Goal: Book appointment/travel/reservation

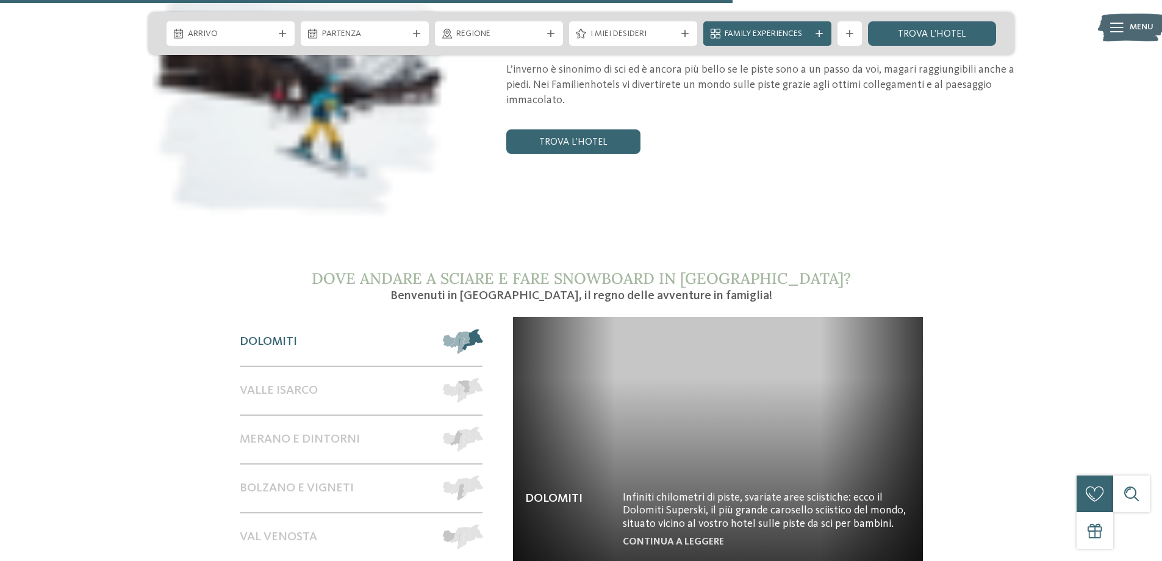
scroll to position [2075, 0]
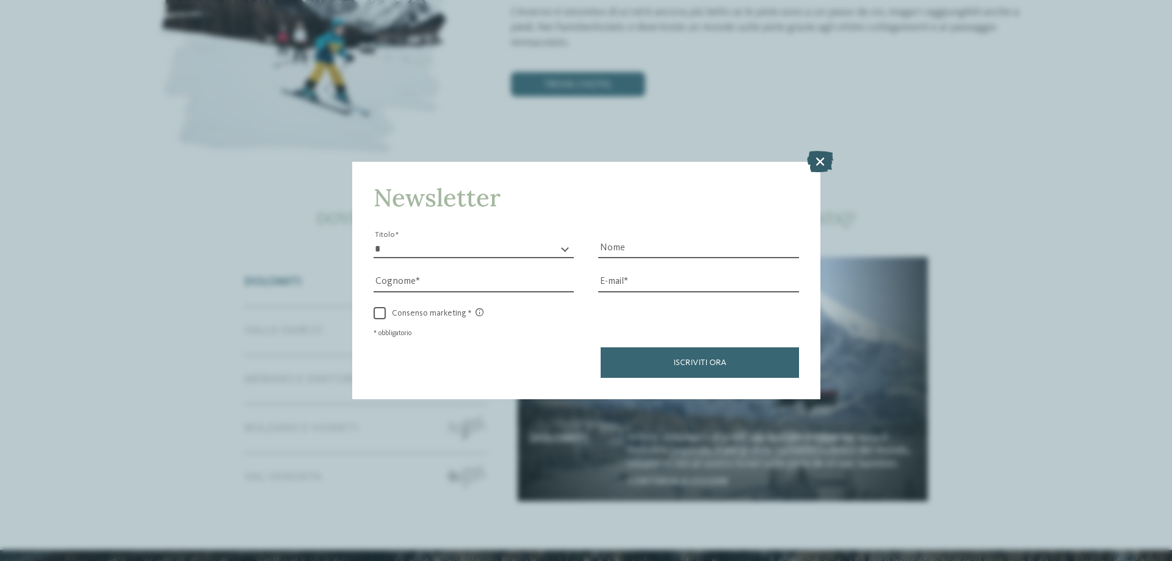
click at [825, 162] on icon at bounding box center [820, 161] width 26 height 21
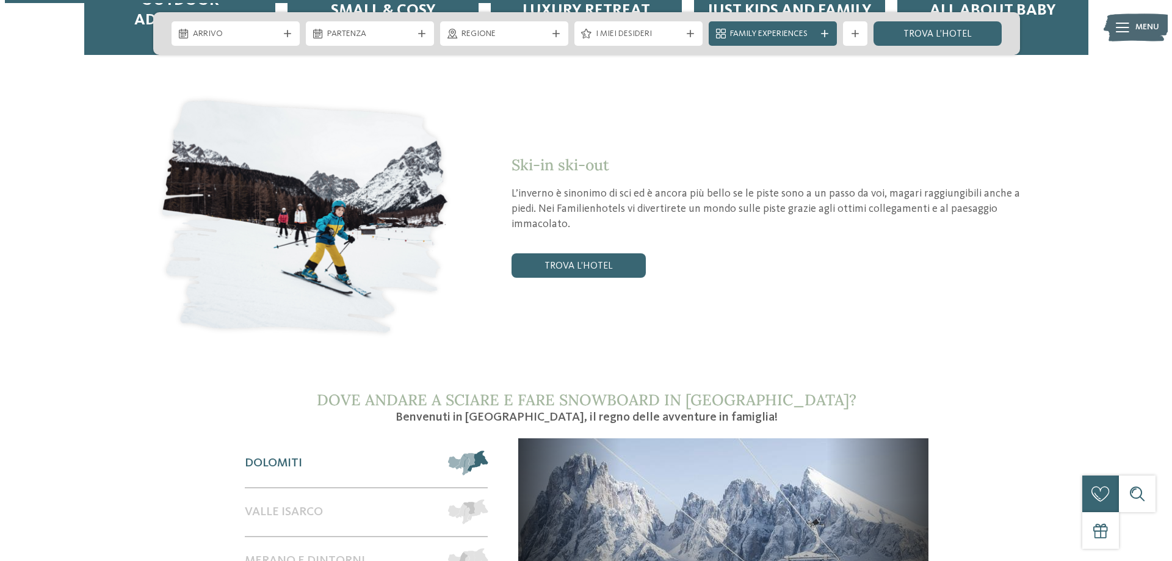
scroll to position [1892, 0]
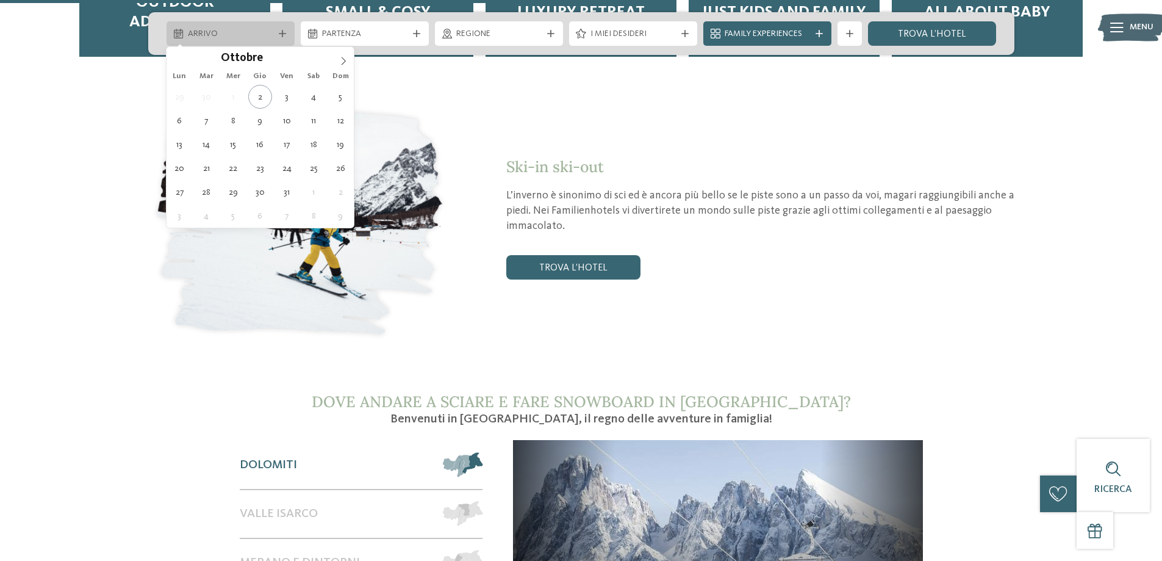
click at [283, 35] on icon at bounding box center [282, 33] width 7 height 7
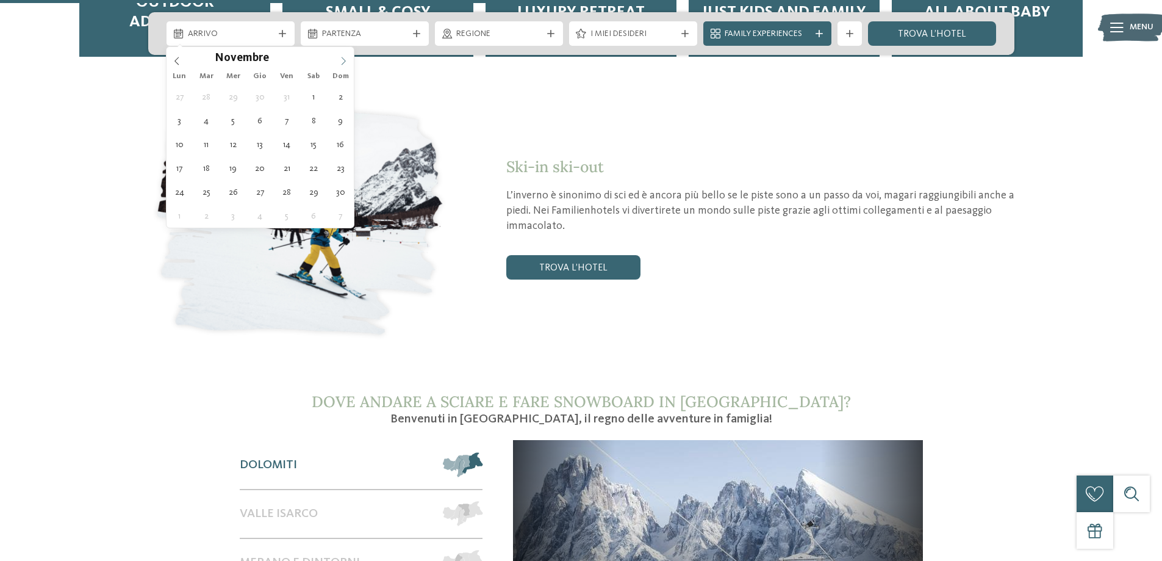
click at [345, 64] on icon at bounding box center [343, 61] width 9 height 9
click at [345, 60] on icon at bounding box center [343, 61] width 9 height 9
type input "****"
click at [345, 60] on icon at bounding box center [343, 61] width 9 height 9
type div "[DATE]"
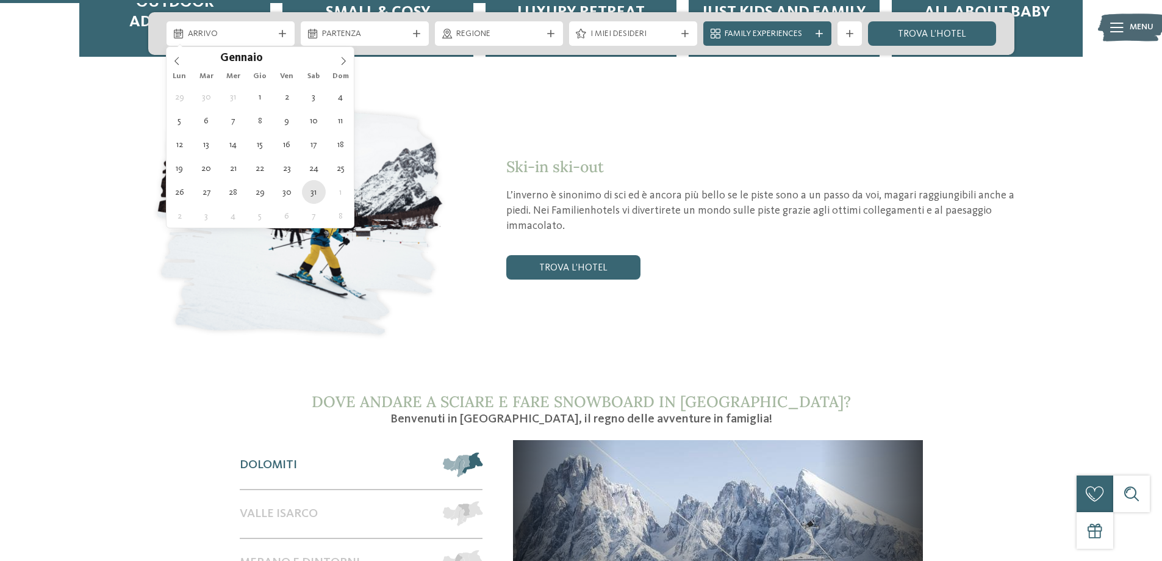
type input "****"
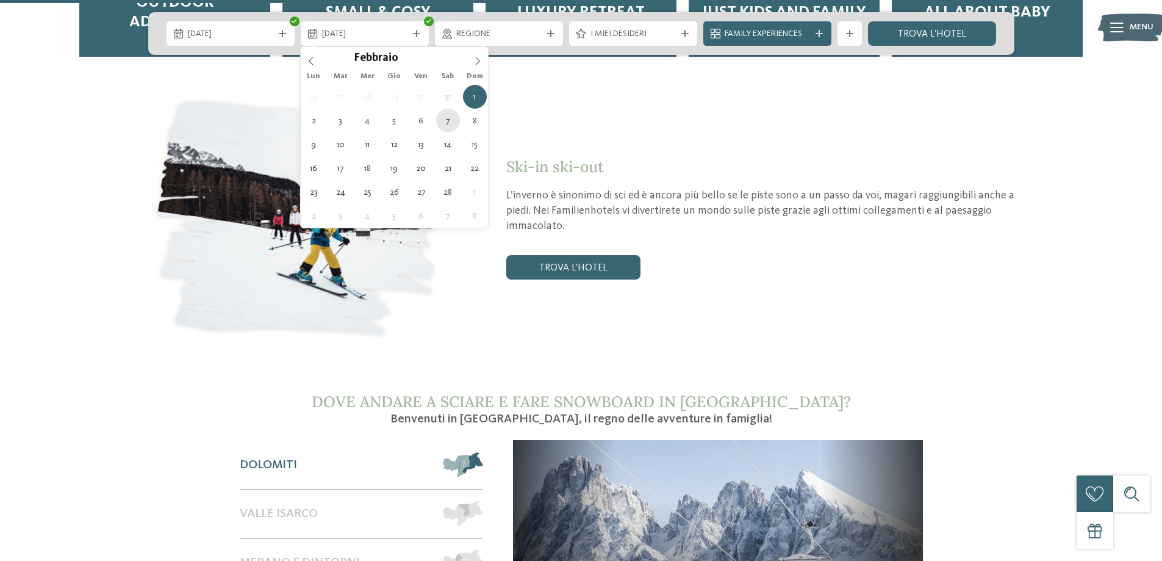
type div "[DATE]"
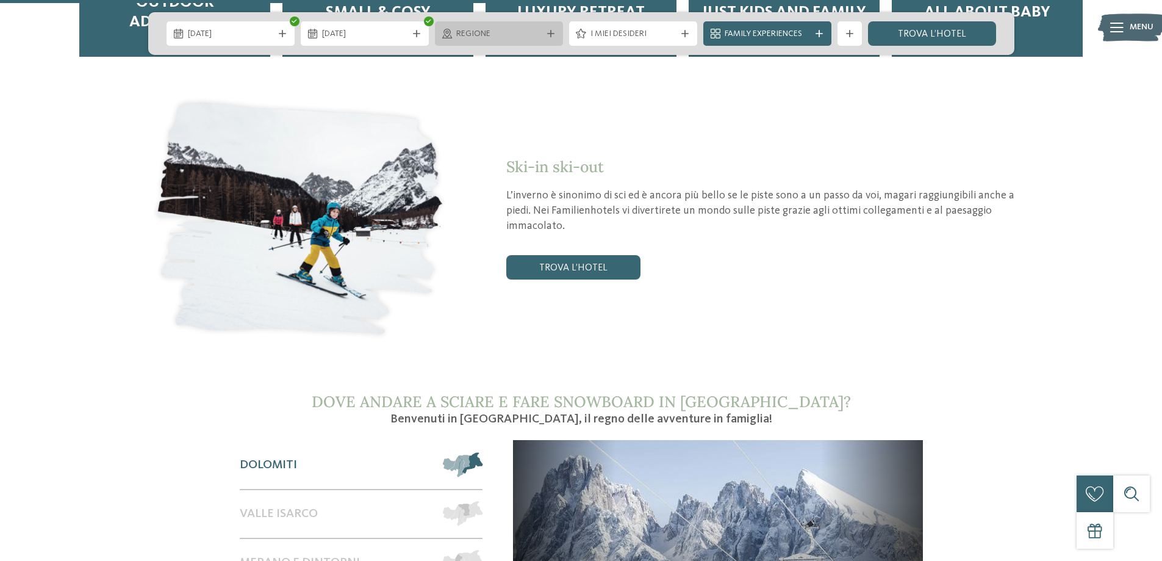
click at [550, 35] on icon at bounding box center [550, 33] width 7 height 7
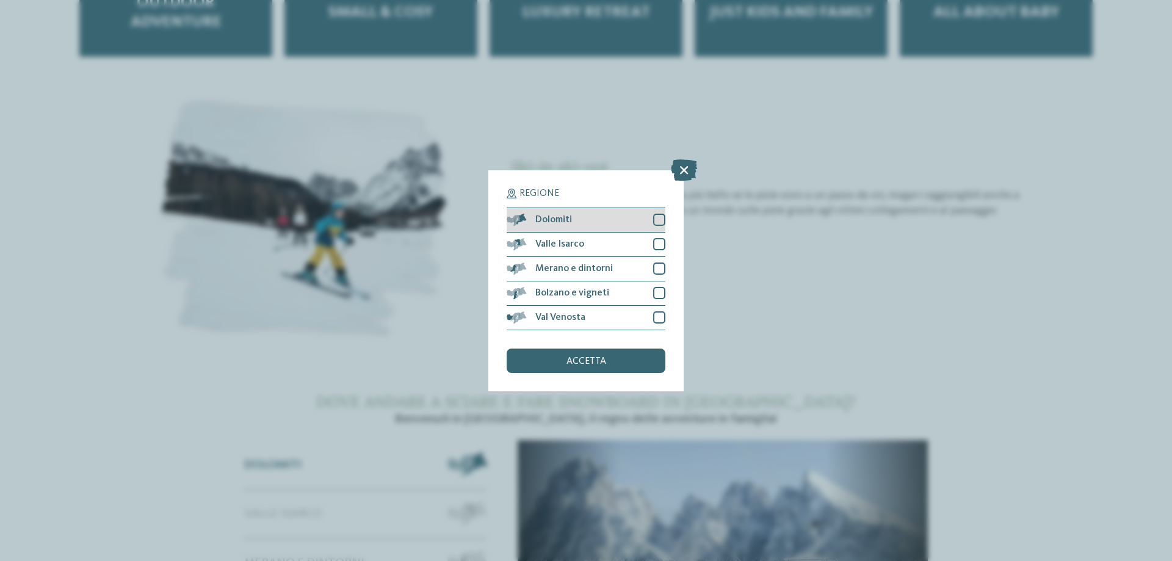
click at [656, 218] on div at bounding box center [659, 220] width 12 height 12
click at [583, 361] on span "accetta" at bounding box center [586, 361] width 40 height 10
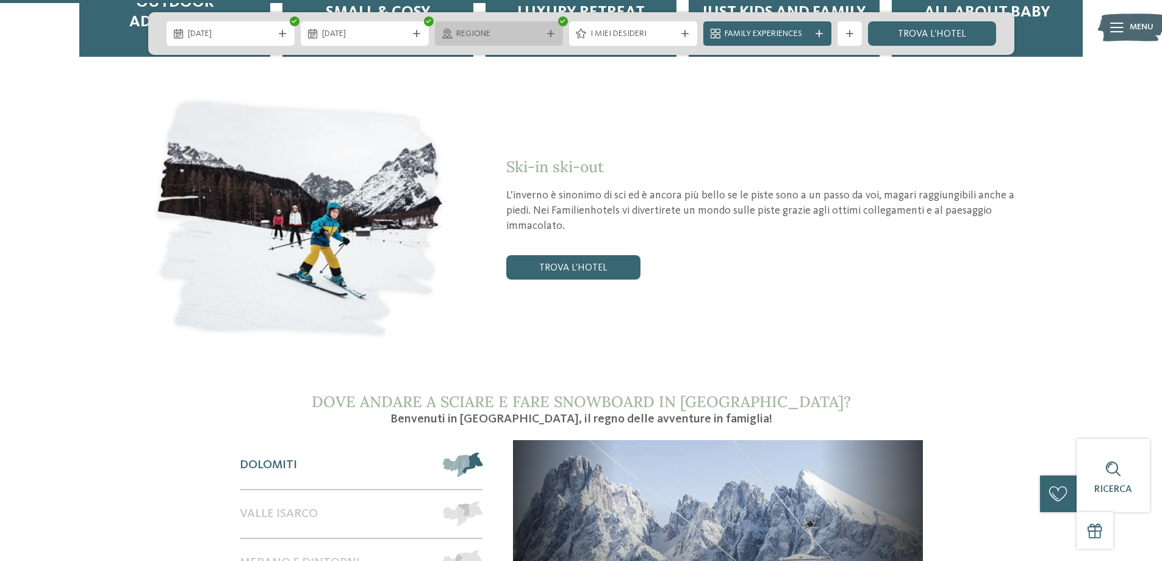
click at [552, 34] on icon at bounding box center [550, 33] width 7 height 7
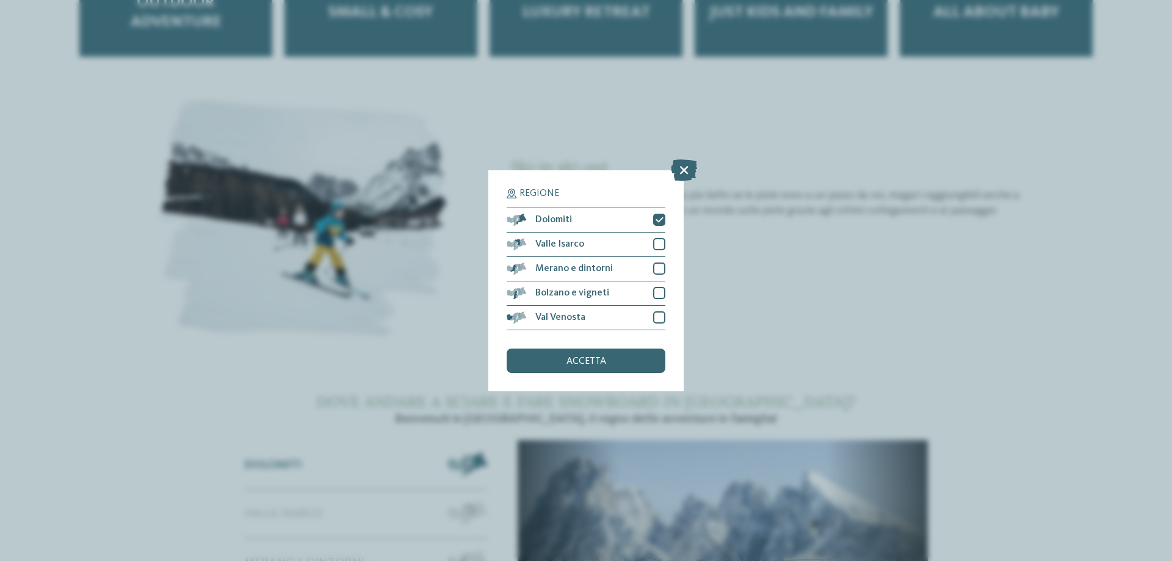
click at [731, 314] on div "Regione Dolomiti" at bounding box center [586, 280] width 1172 height 561
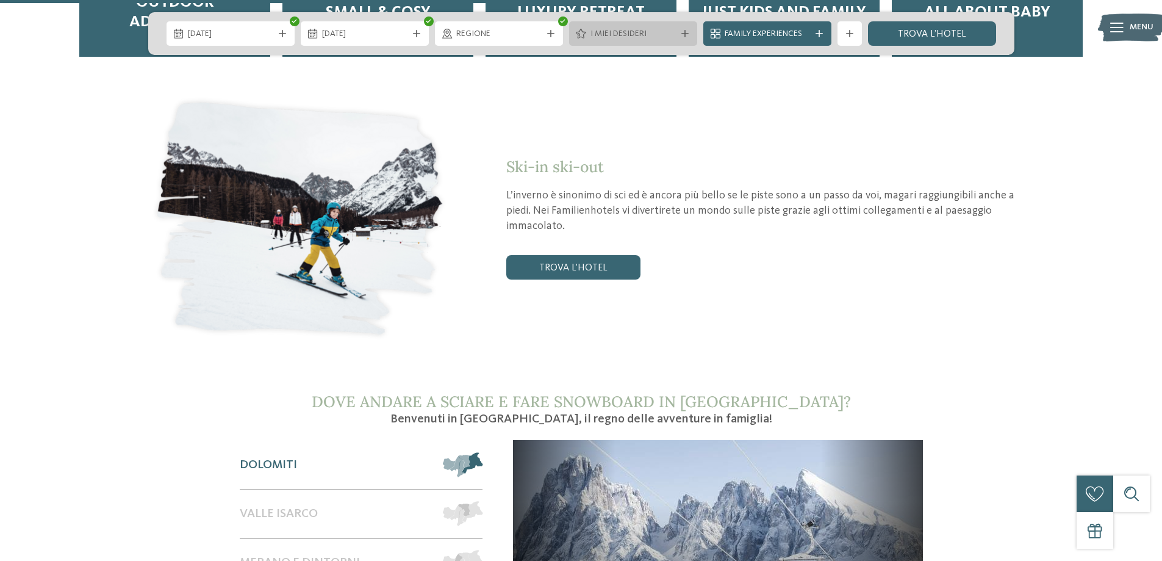
click at [680, 34] on div at bounding box center [685, 33] width 12 height 7
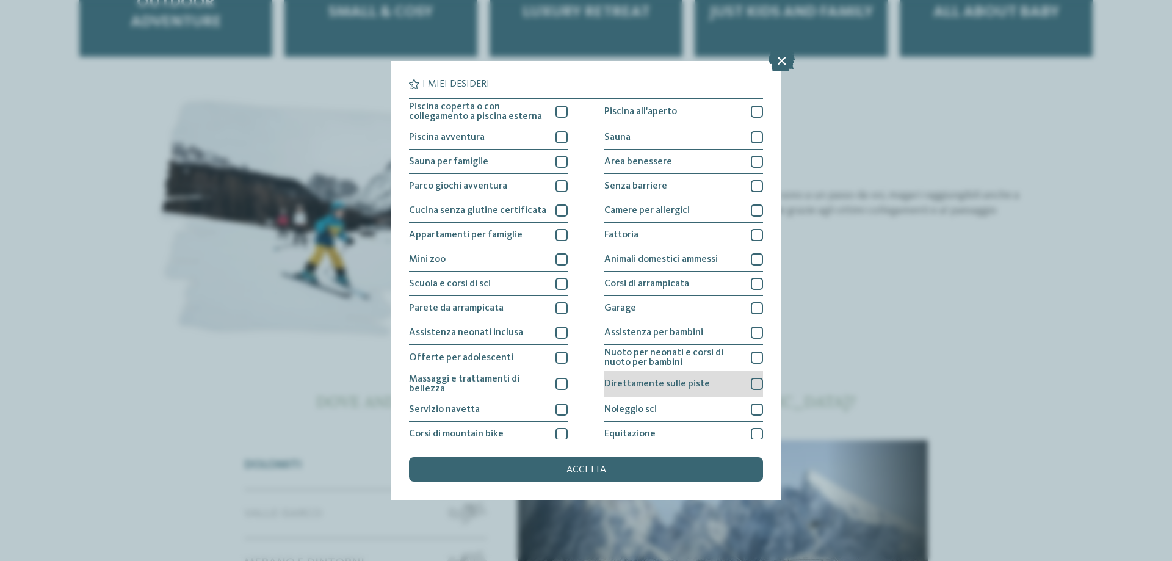
click at [751, 383] on div at bounding box center [757, 384] width 12 height 12
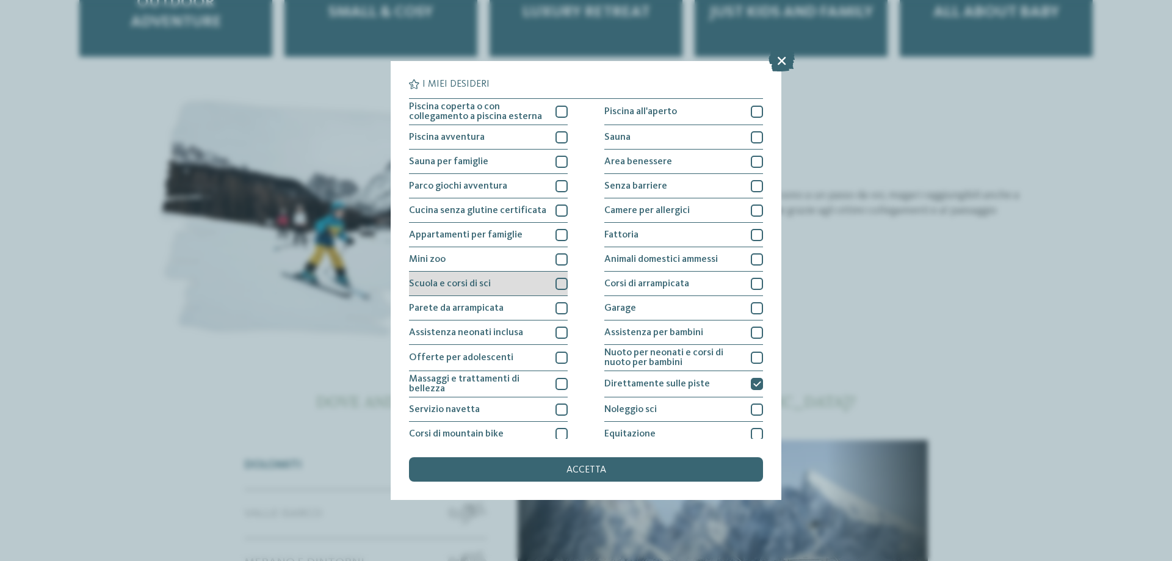
click at [560, 284] on div at bounding box center [561, 284] width 12 height 12
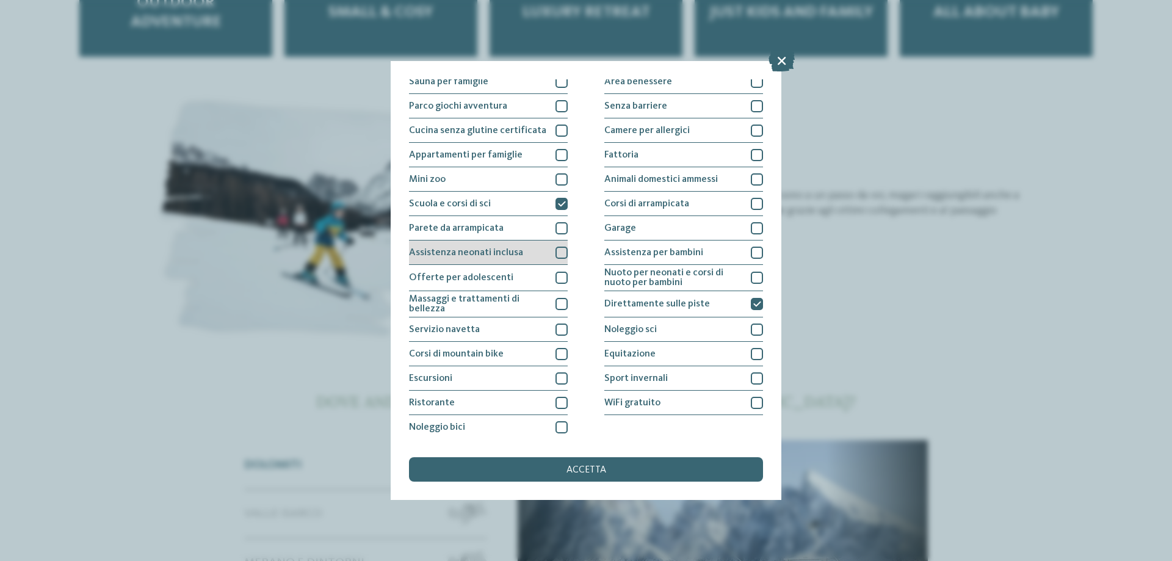
scroll to position [81, 0]
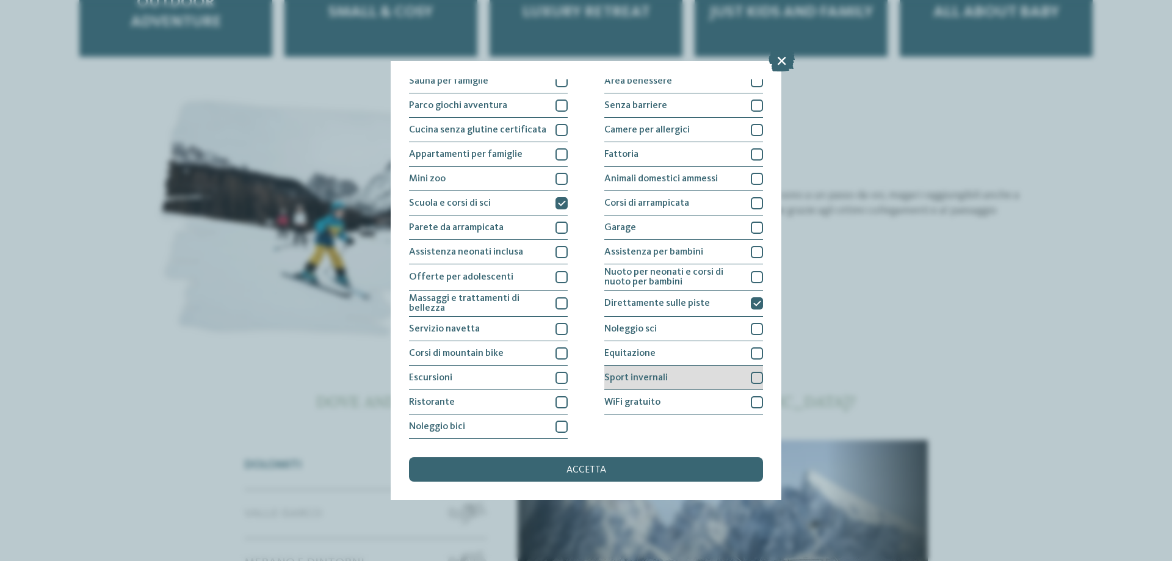
click at [751, 380] on div at bounding box center [757, 378] width 12 height 12
click at [751, 399] on div at bounding box center [757, 402] width 12 height 12
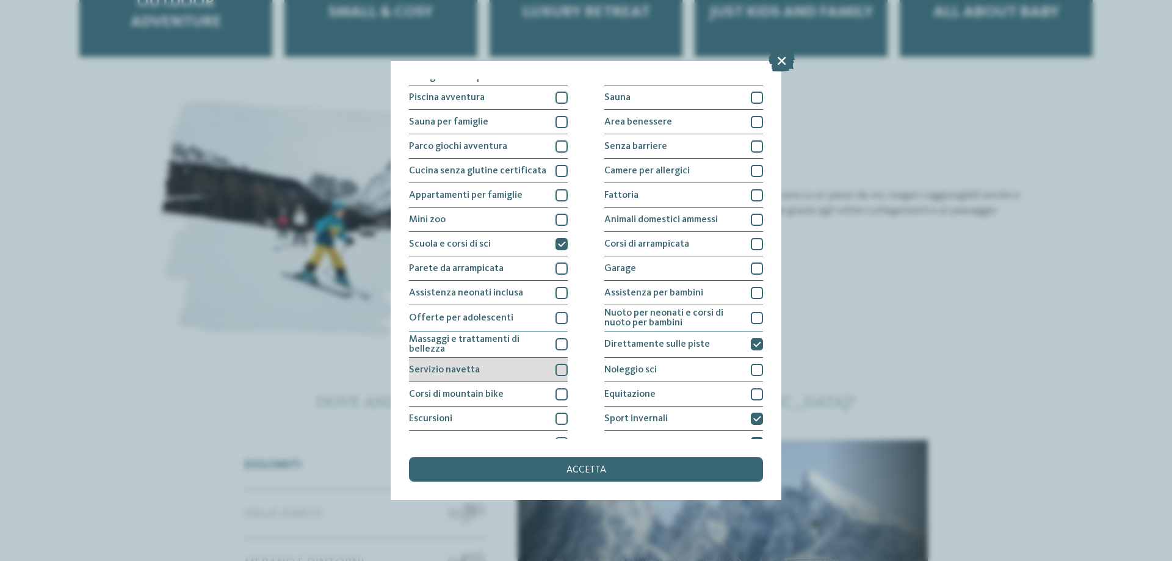
scroll to position [61, 0]
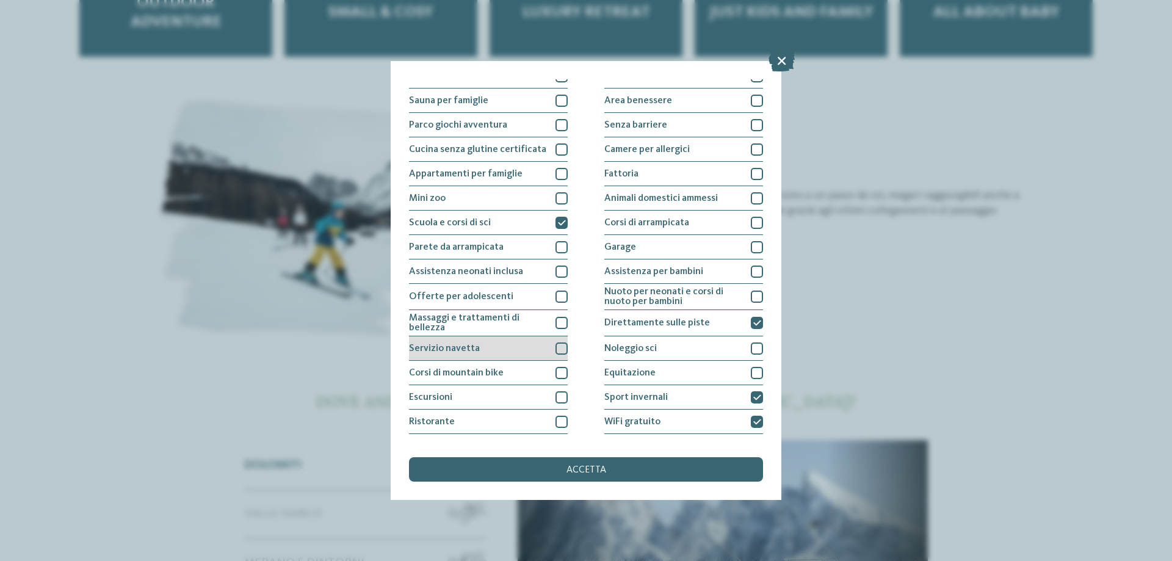
click at [557, 352] on div at bounding box center [561, 348] width 12 height 12
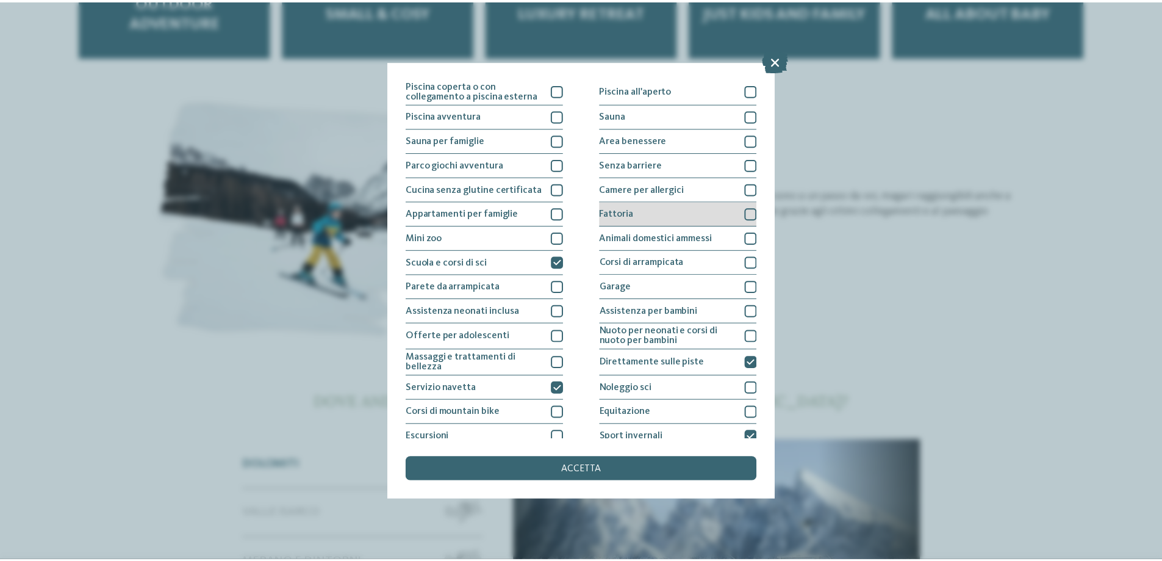
scroll to position [0, 0]
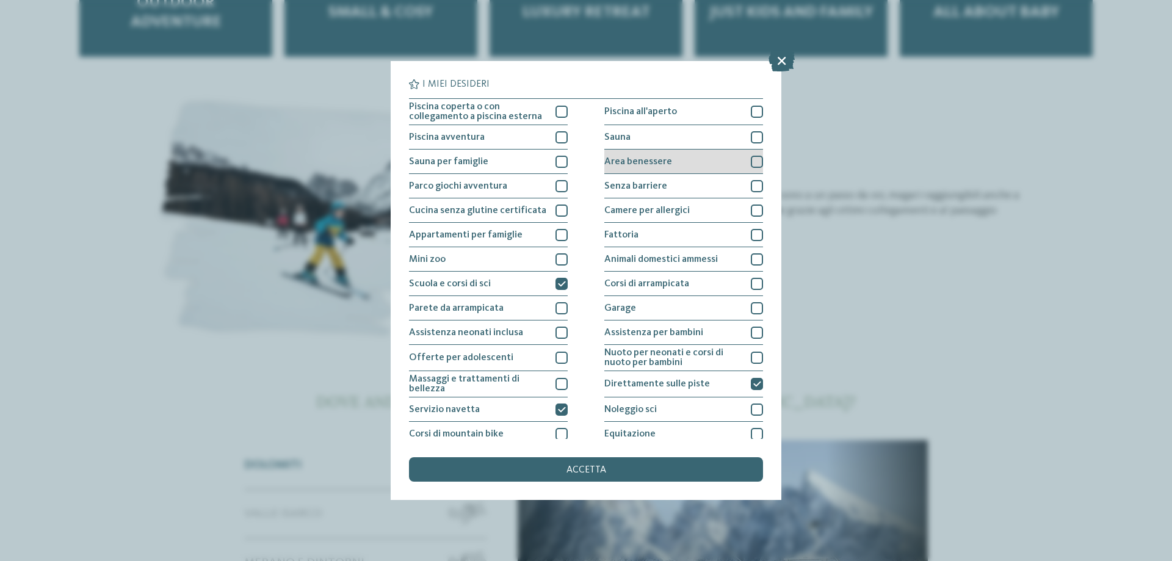
click at [751, 163] on div at bounding box center [757, 162] width 12 height 12
click at [583, 467] on span "accetta" at bounding box center [586, 470] width 40 height 10
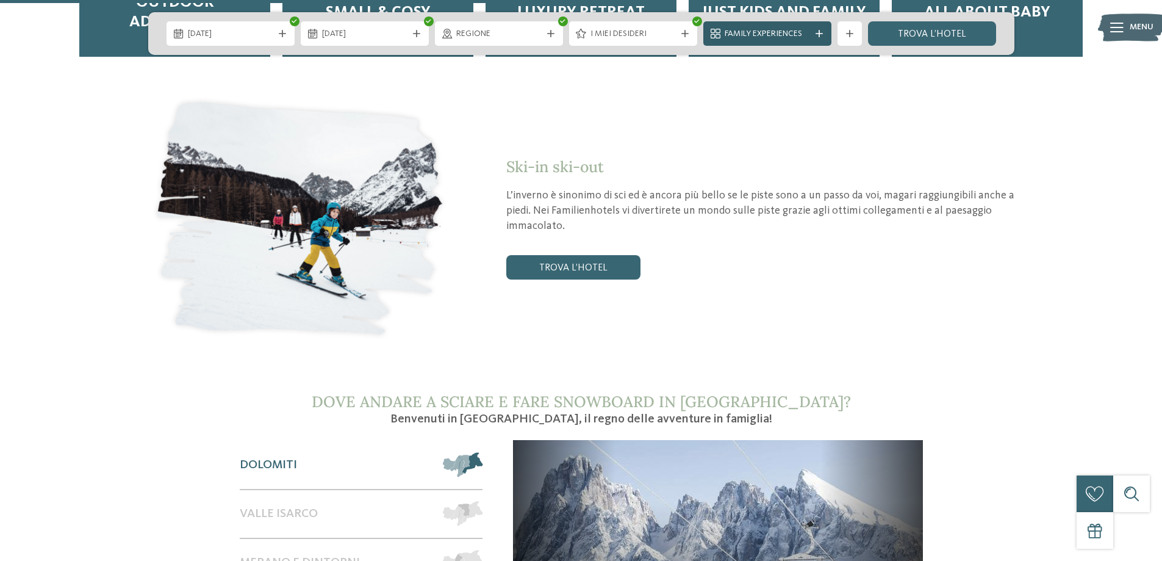
click at [818, 26] on div "Family Experiences" at bounding box center [768, 33] width 128 height 24
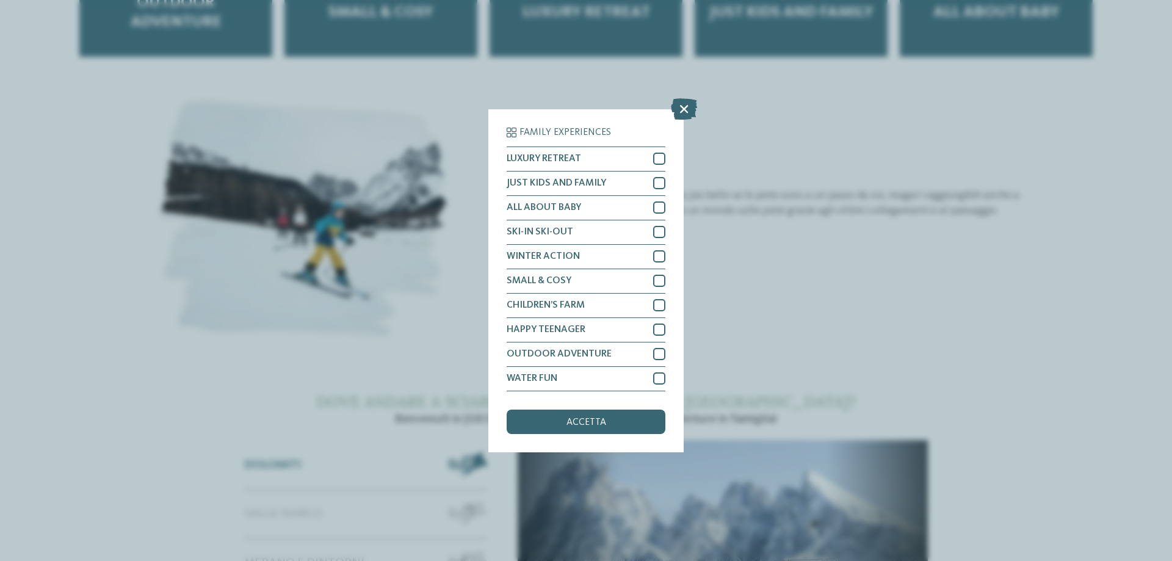
click at [788, 101] on div "Family Experiences LUXURY RETREAT JUST KIDS AND FAMILY" at bounding box center [586, 280] width 1172 height 561
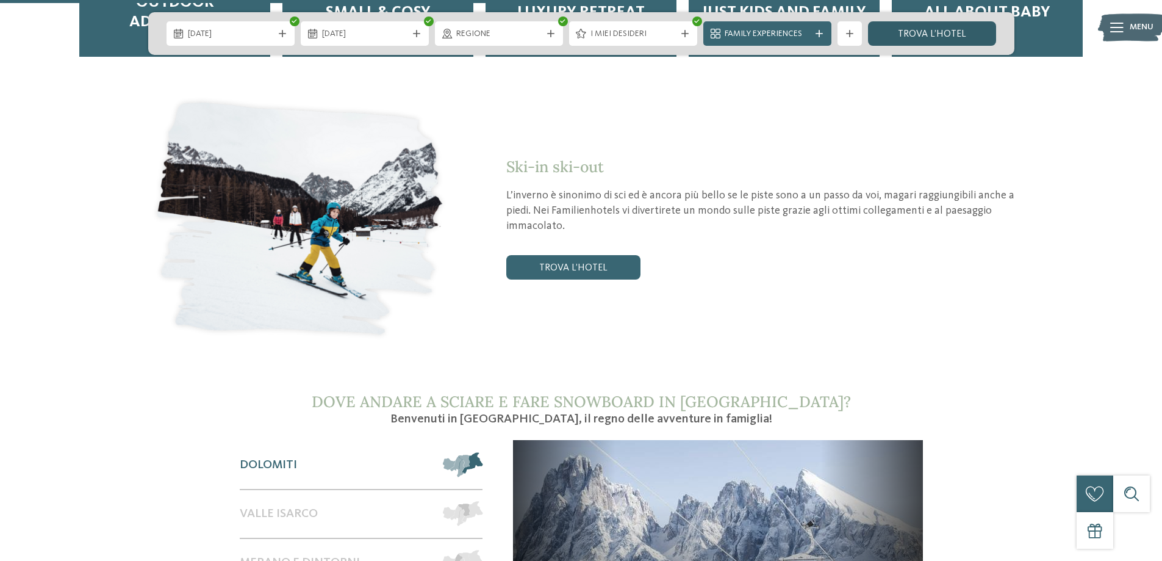
click at [933, 34] on link "trova l’hotel" at bounding box center [932, 33] width 128 height 24
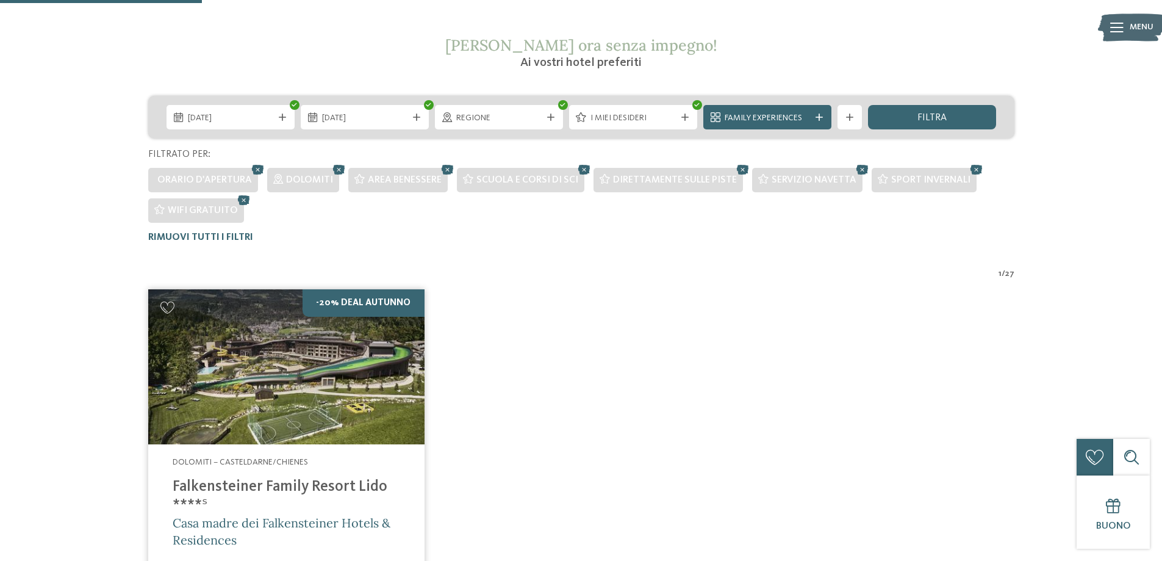
scroll to position [187, 0]
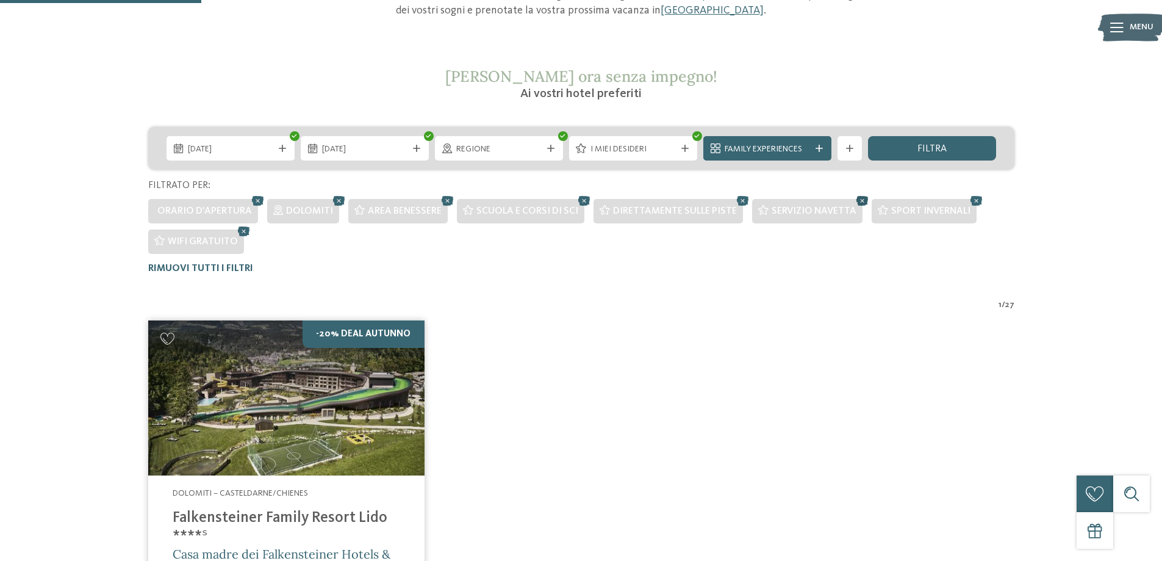
click at [854, 199] on icon at bounding box center [863, 201] width 18 height 16
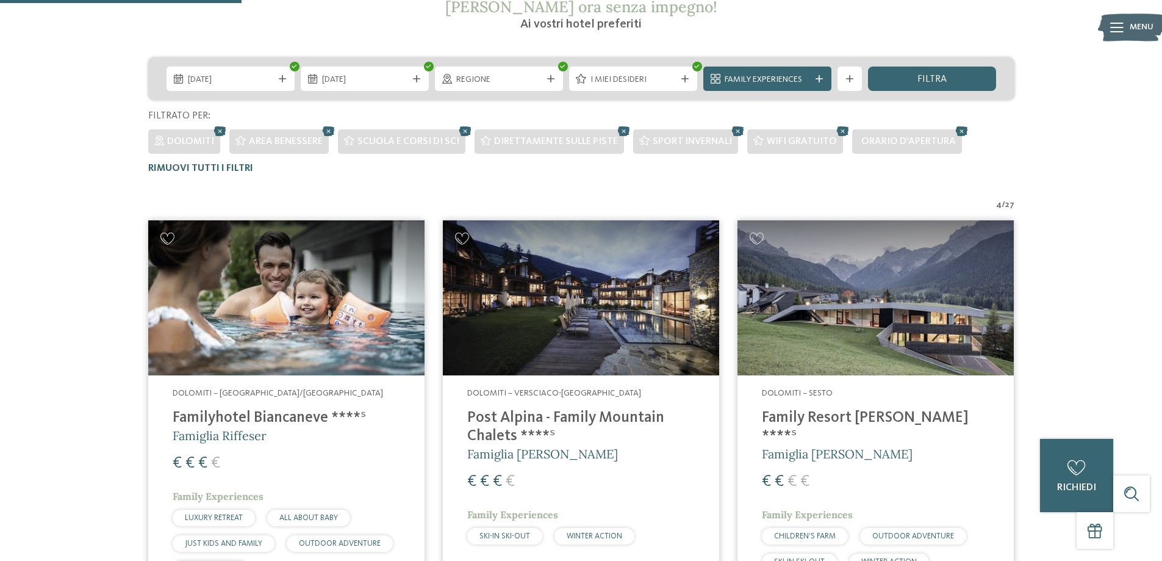
scroll to position [217, 0]
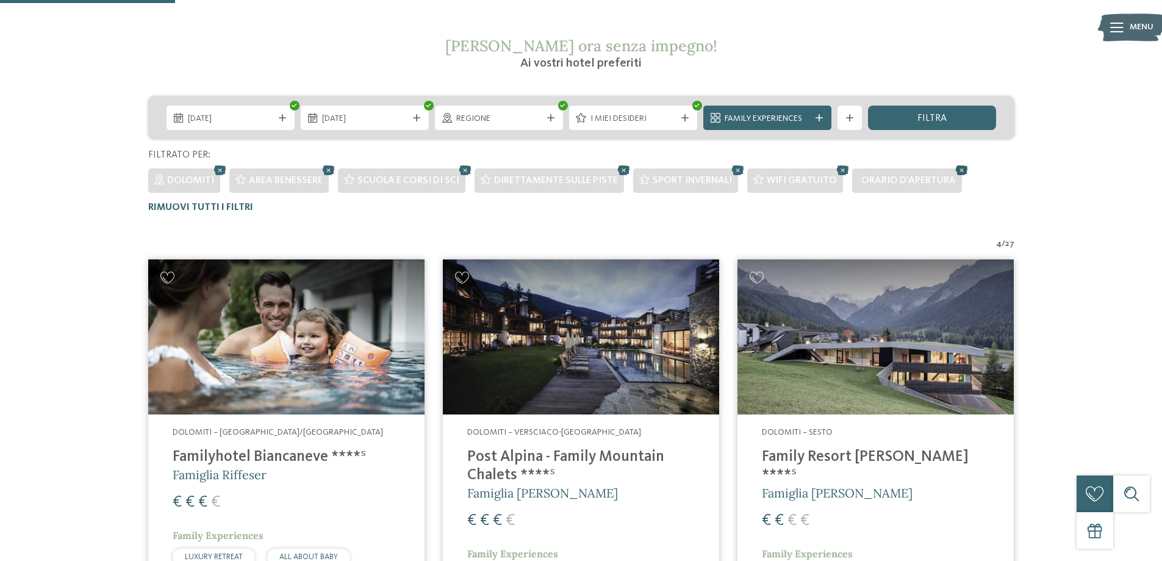
click at [955, 167] on icon at bounding box center [962, 170] width 18 height 16
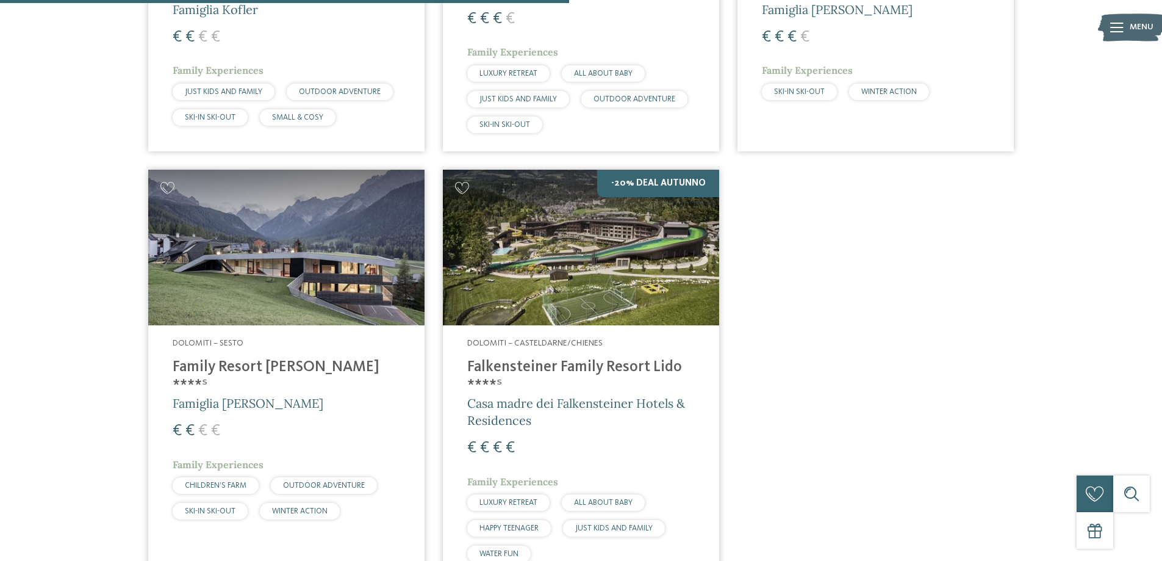
scroll to position [705, 0]
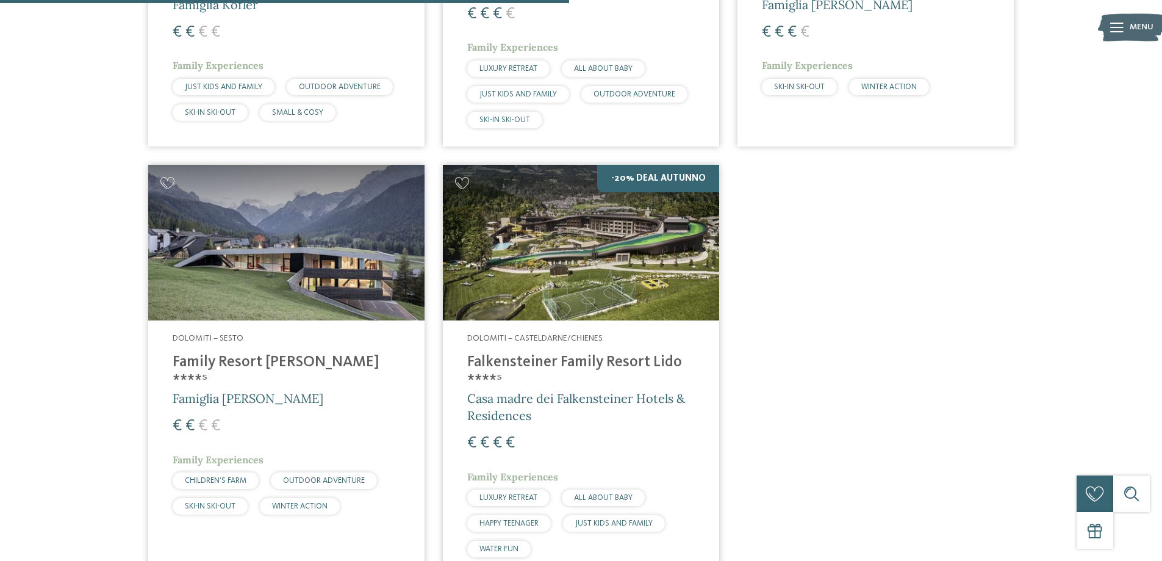
click at [260, 278] on img at bounding box center [286, 243] width 276 height 156
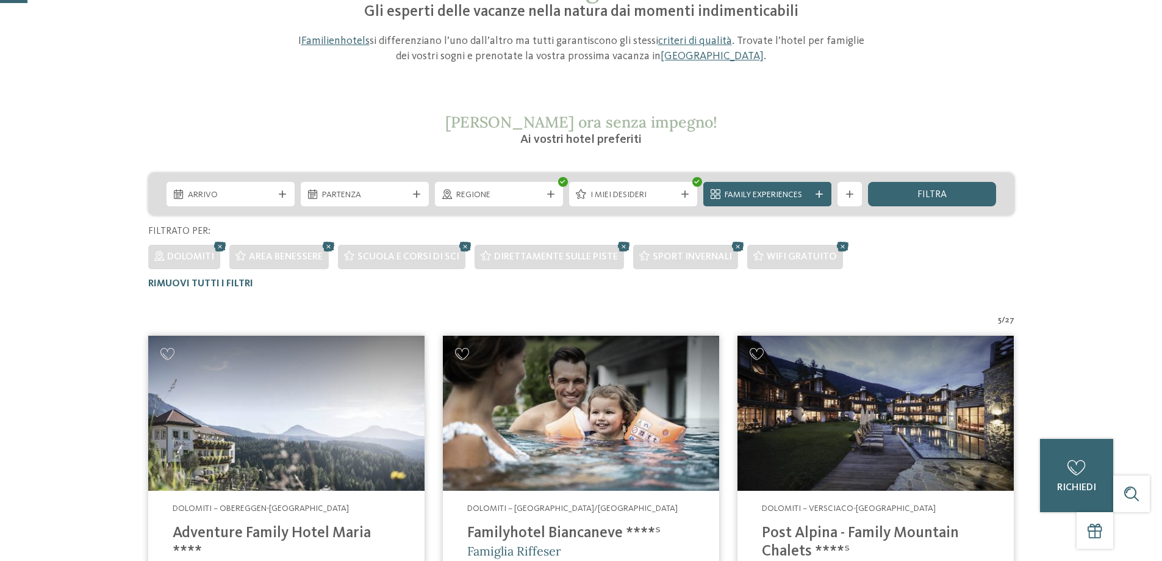
scroll to position [34, 0]
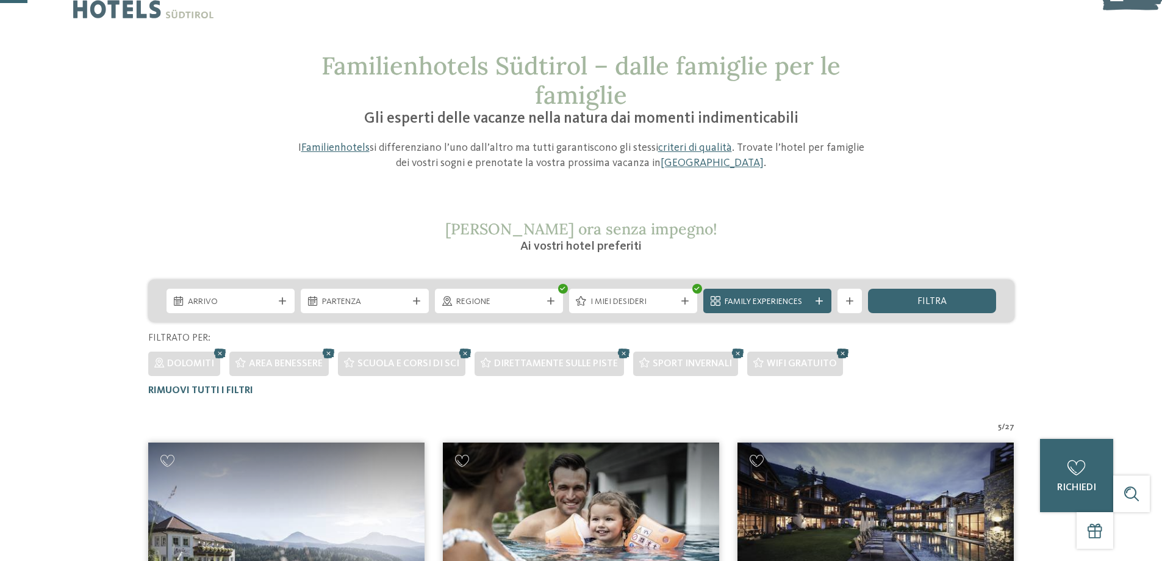
click at [837, 354] on icon at bounding box center [843, 353] width 18 height 16
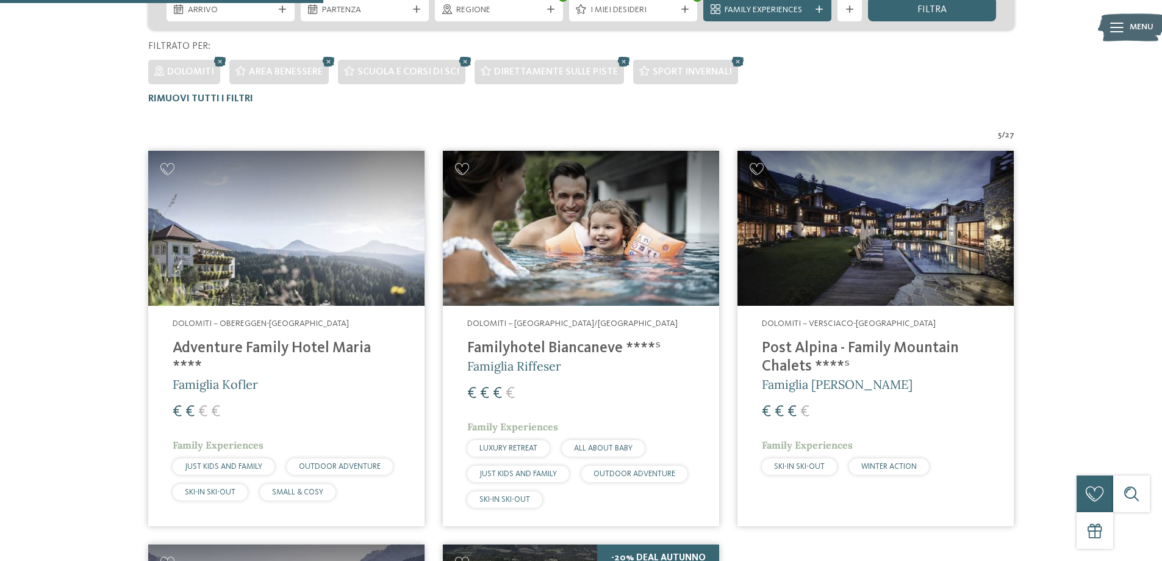
scroll to position [217, 0]
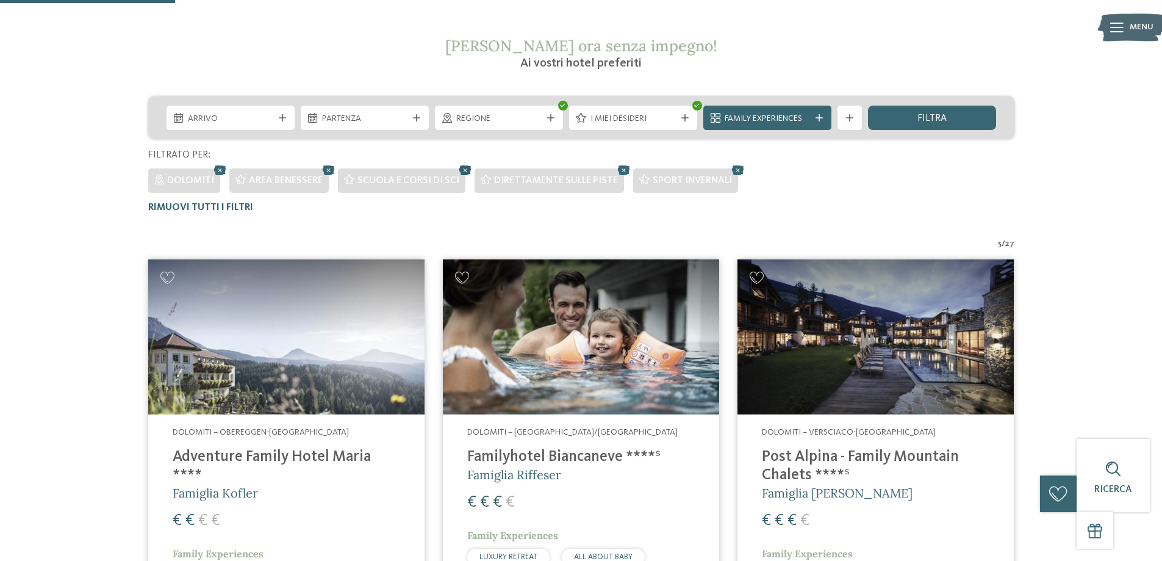
click at [463, 169] on icon at bounding box center [465, 170] width 18 height 16
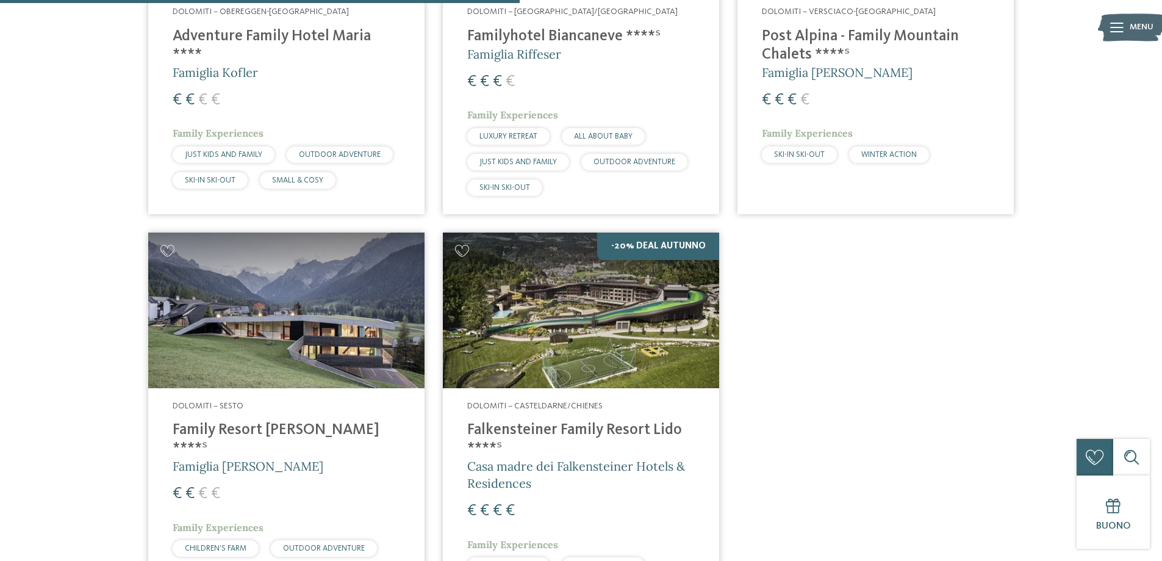
scroll to position [644, 0]
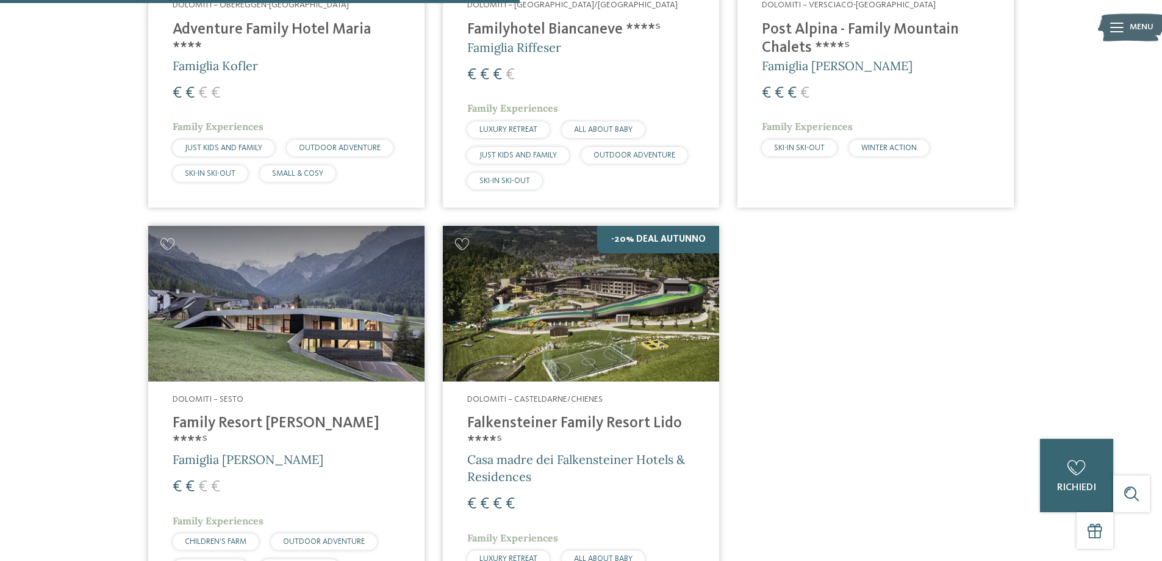
click at [578, 313] on img at bounding box center [581, 304] width 276 height 156
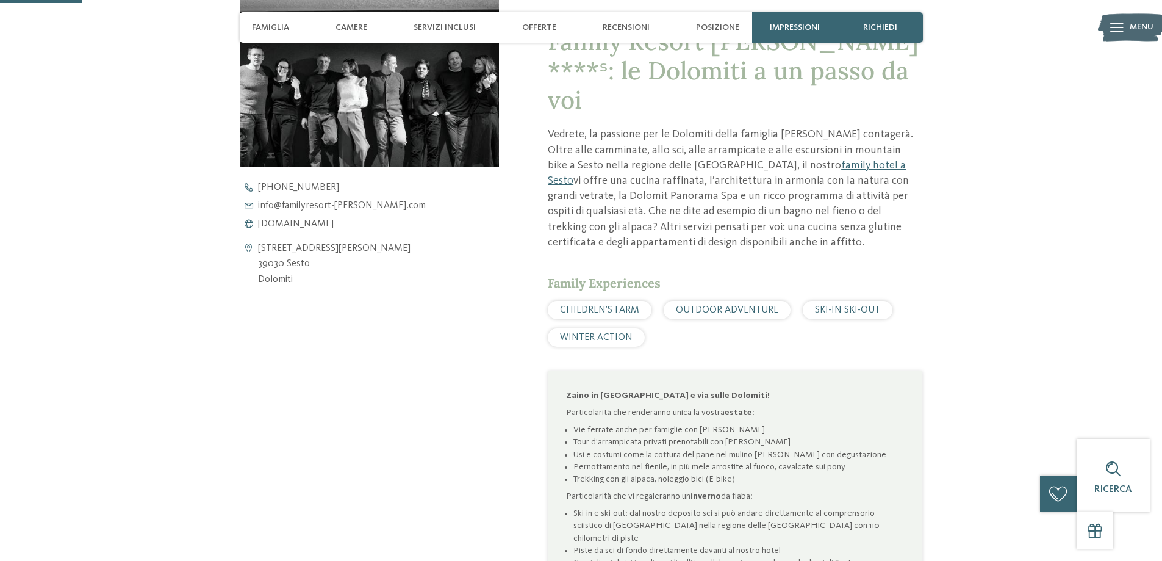
scroll to position [244, 0]
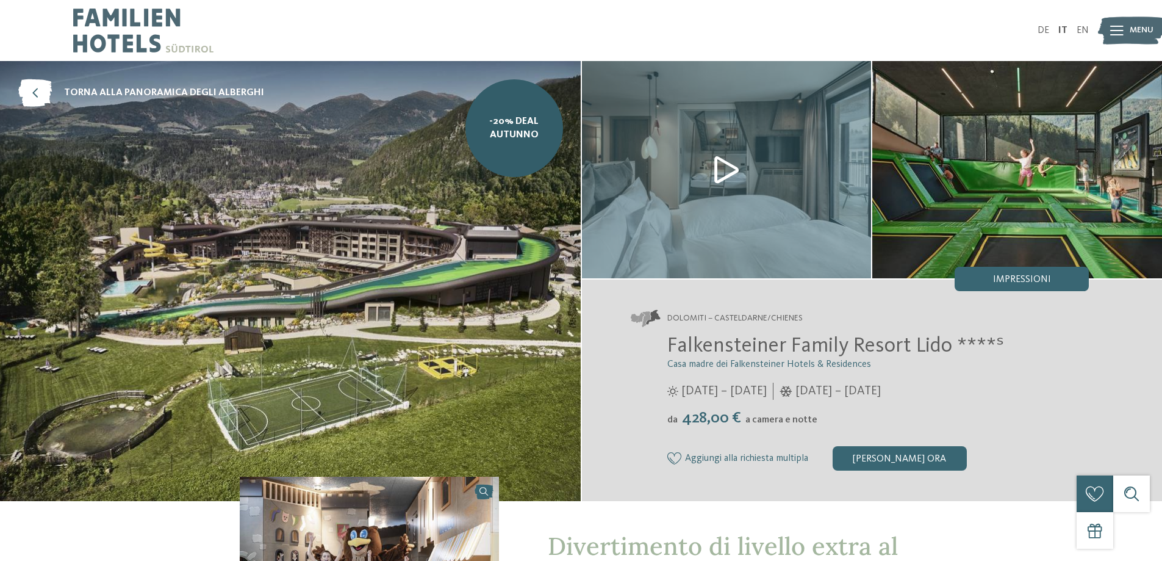
click at [987, 162] on img at bounding box center [1018, 169] width 290 height 217
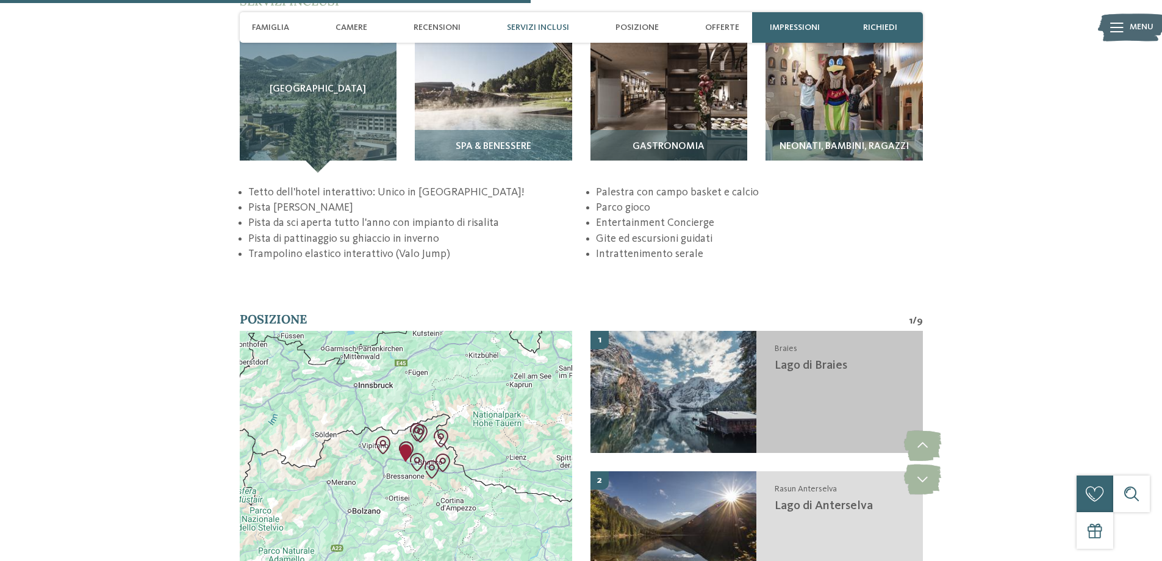
scroll to position [2014, 0]
